Goal: Go to known website: Go to known website

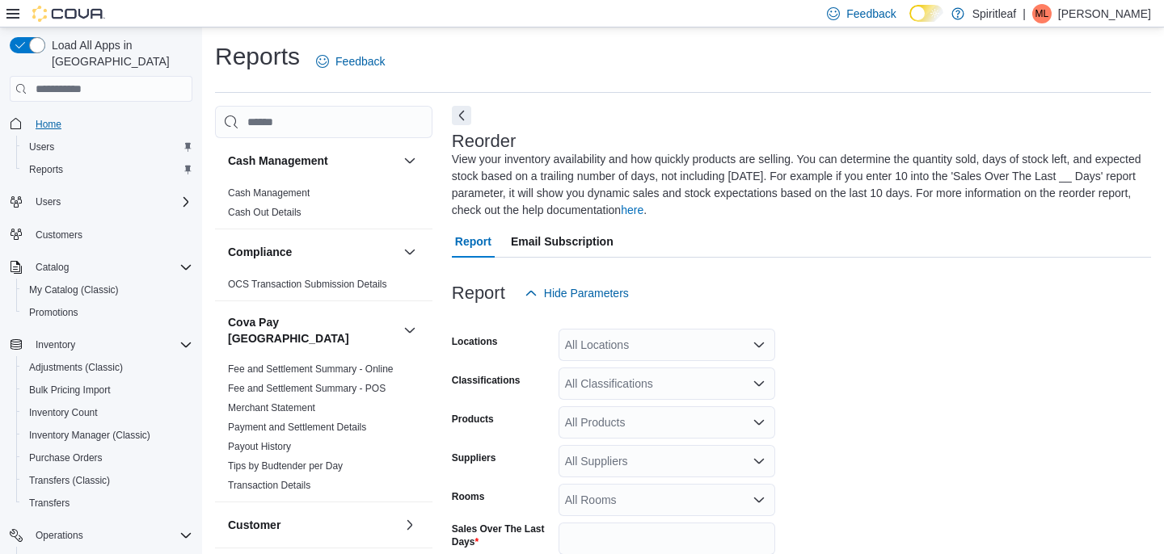
scroll to position [0, 113]
click at [57, 118] on span "Home" at bounding box center [49, 124] width 26 height 13
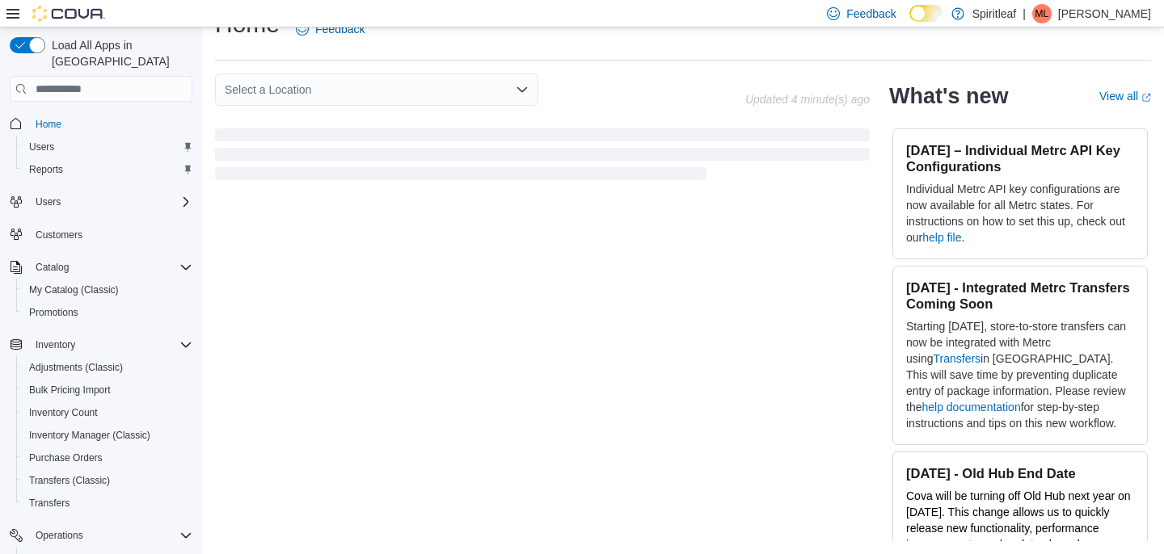
scroll to position [399, 0]
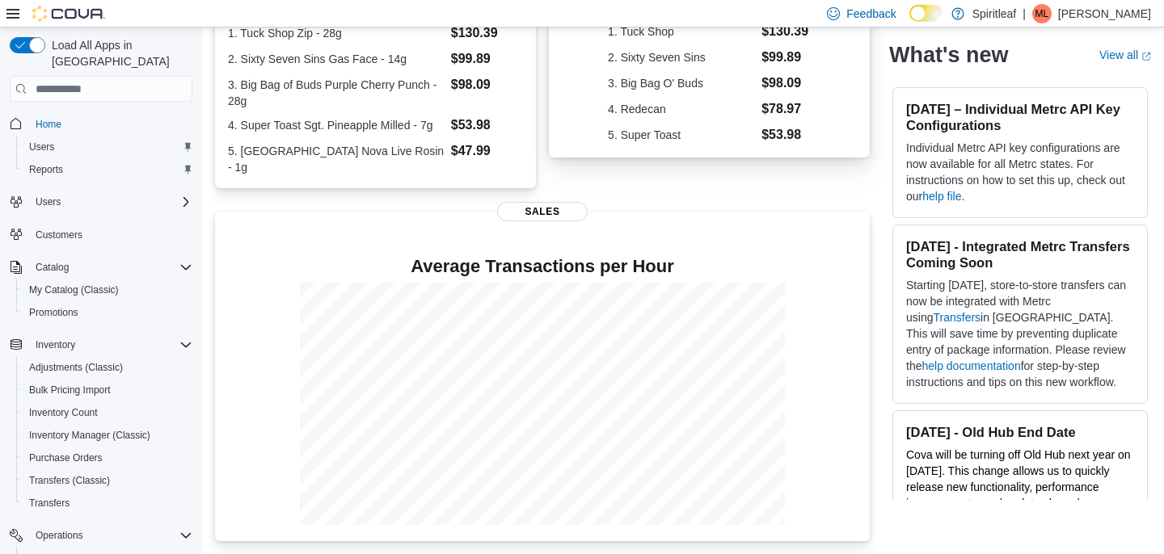
scroll to position [399, 0]
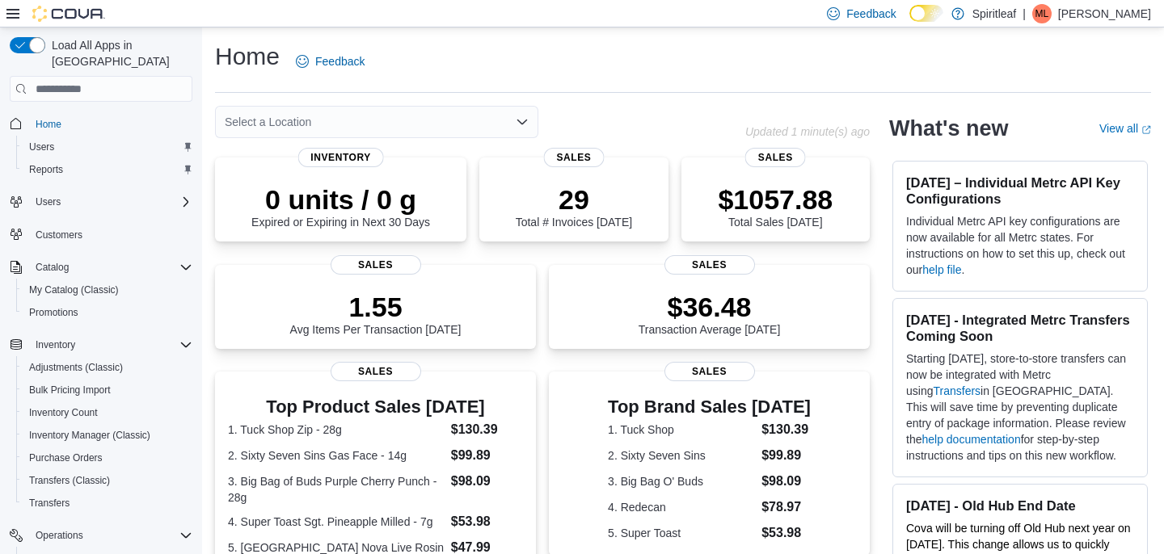
scroll to position [399, 0]
